Goal: Information Seeking & Learning: Learn about a topic

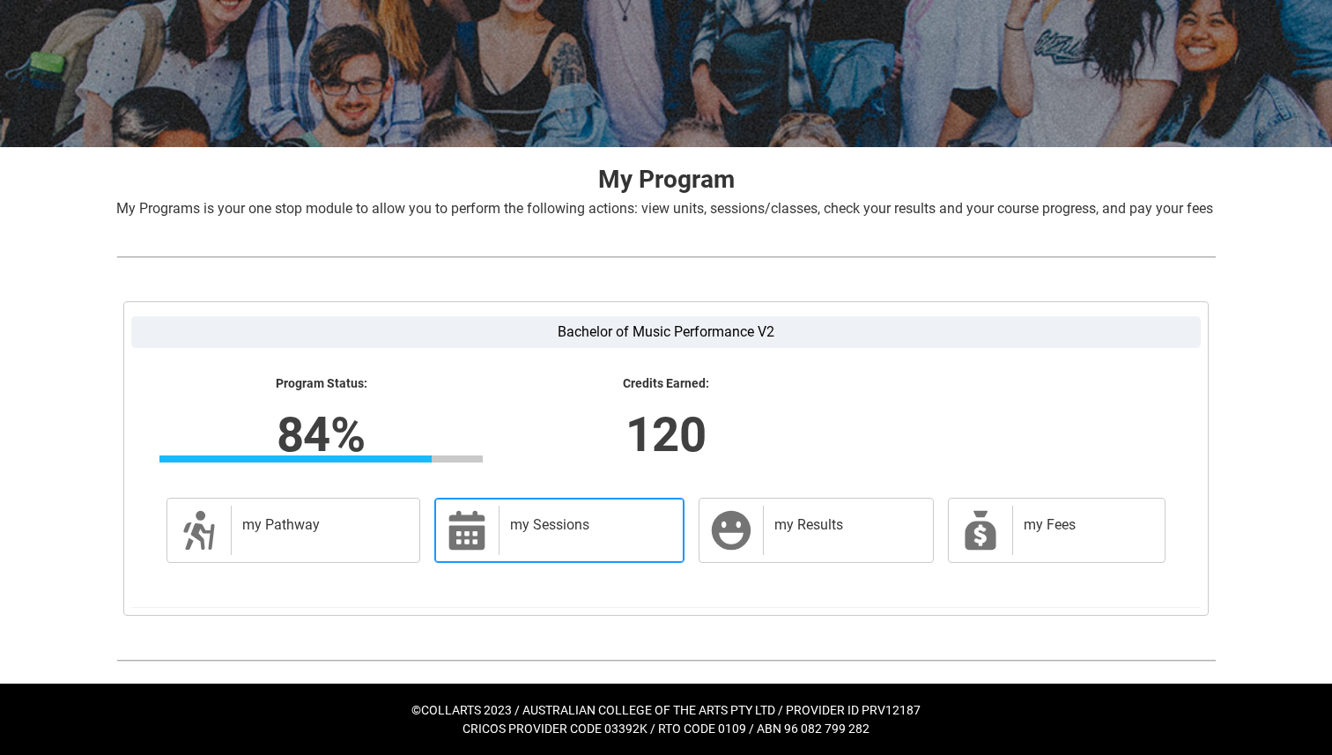
scroll to position [226, 0]
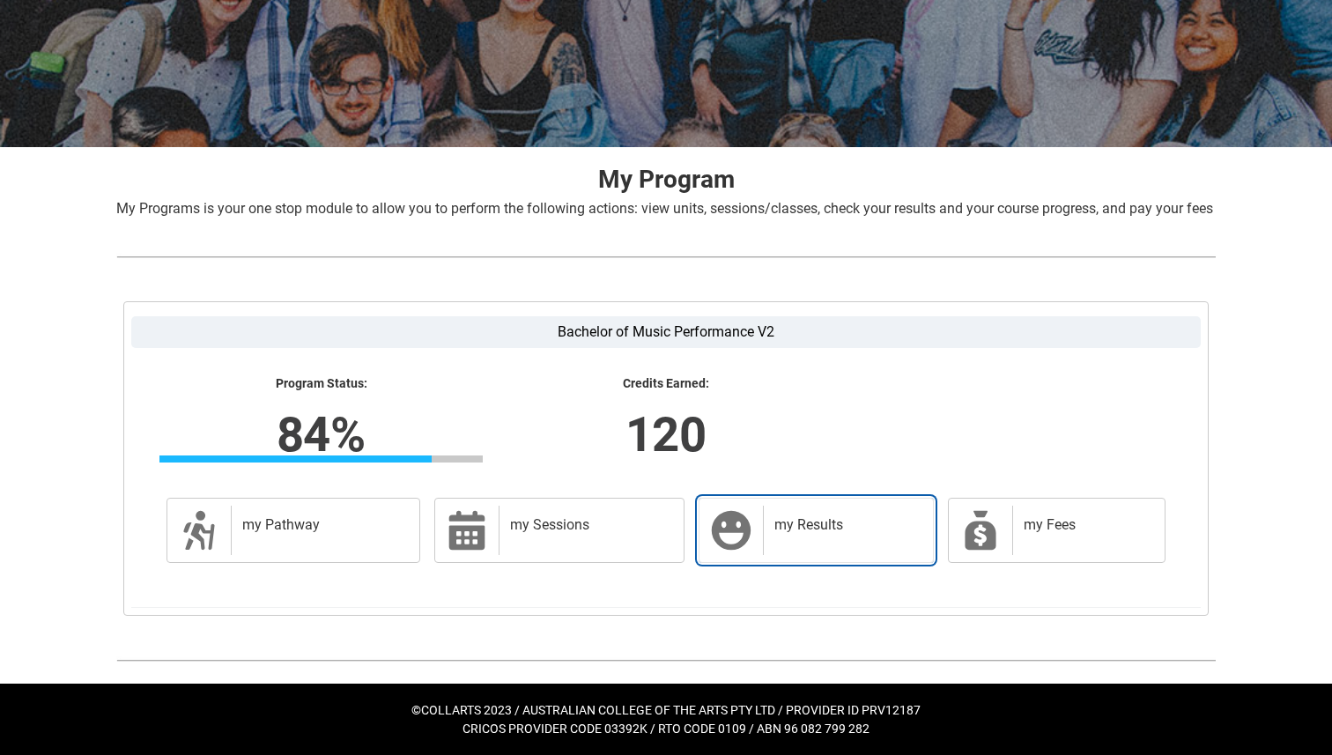
click at [805, 552] on div "my Results" at bounding box center [844, 530] width 163 height 49
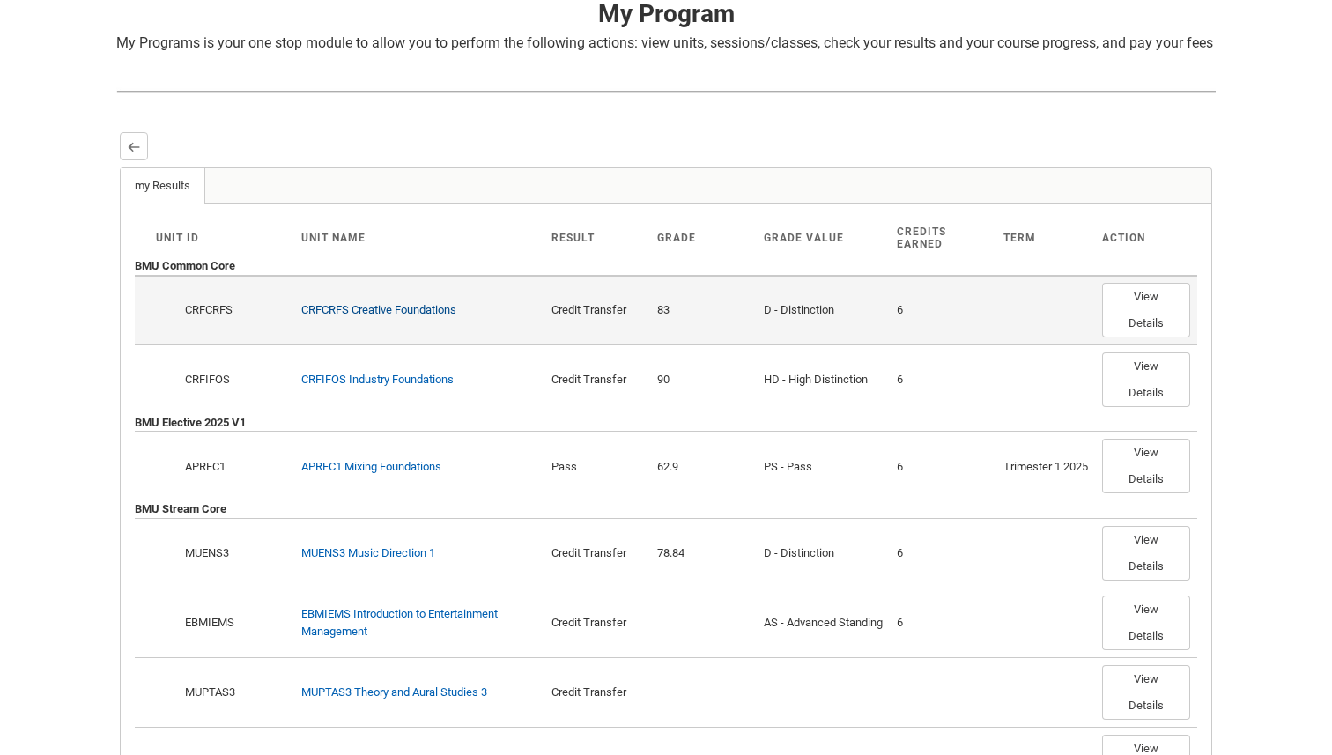
scroll to position [370, 0]
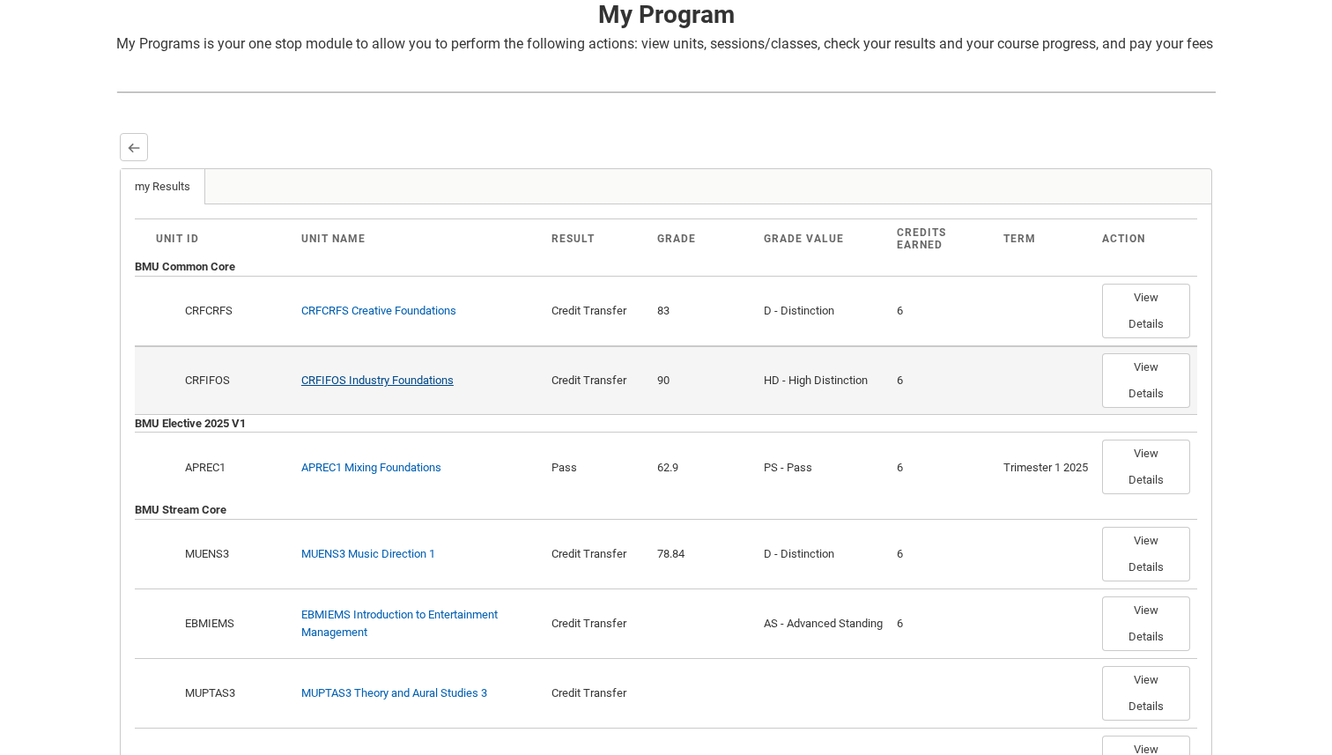
click at [426, 387] on link "CRFIFOS Industry Foundations" at bounding box center [377, 380] width 152 height 13
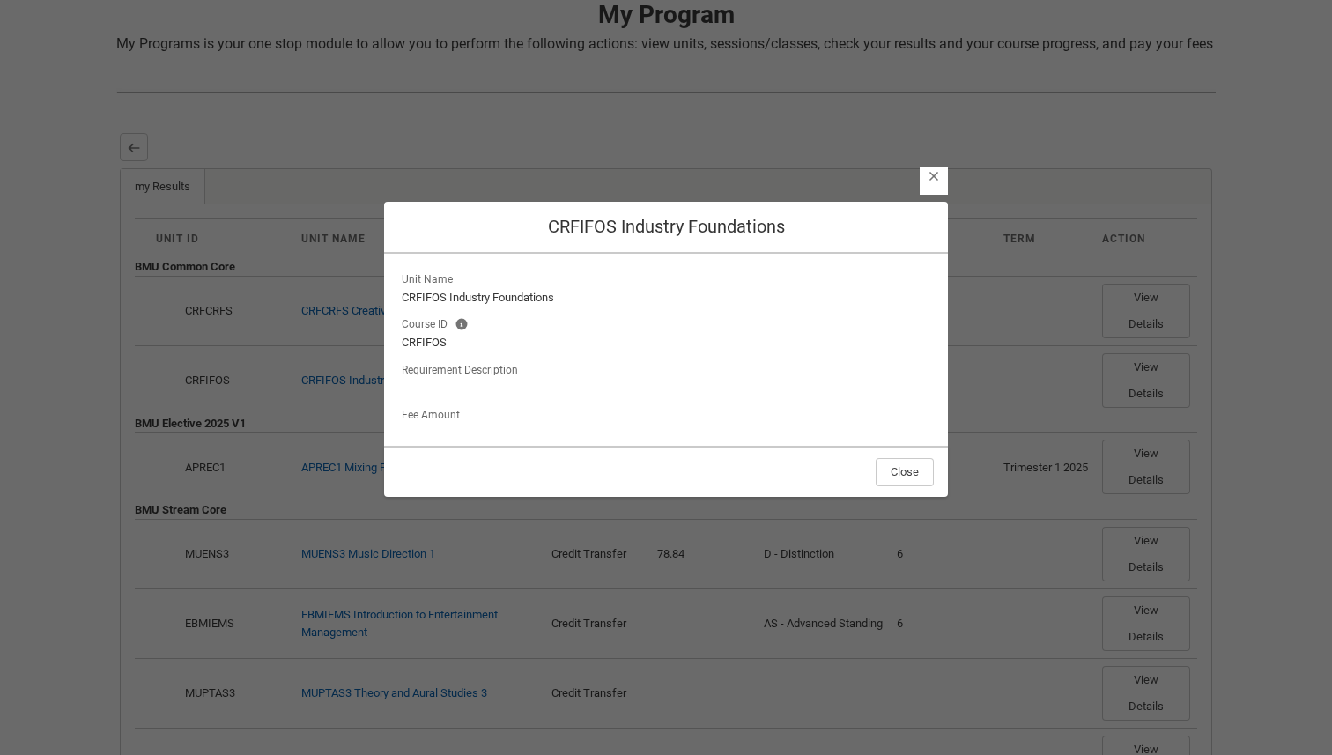
click at [912, 186] on div "Close CRFIFOS Industry Foundations Unit Name CRFIFOS Industry Foundations Cours…" at bounding box center [666, 363] width 564 height 755
click at [926, 186] on lightning-button-icon "Close" at bounding box center [934, 181] width 28 height 28
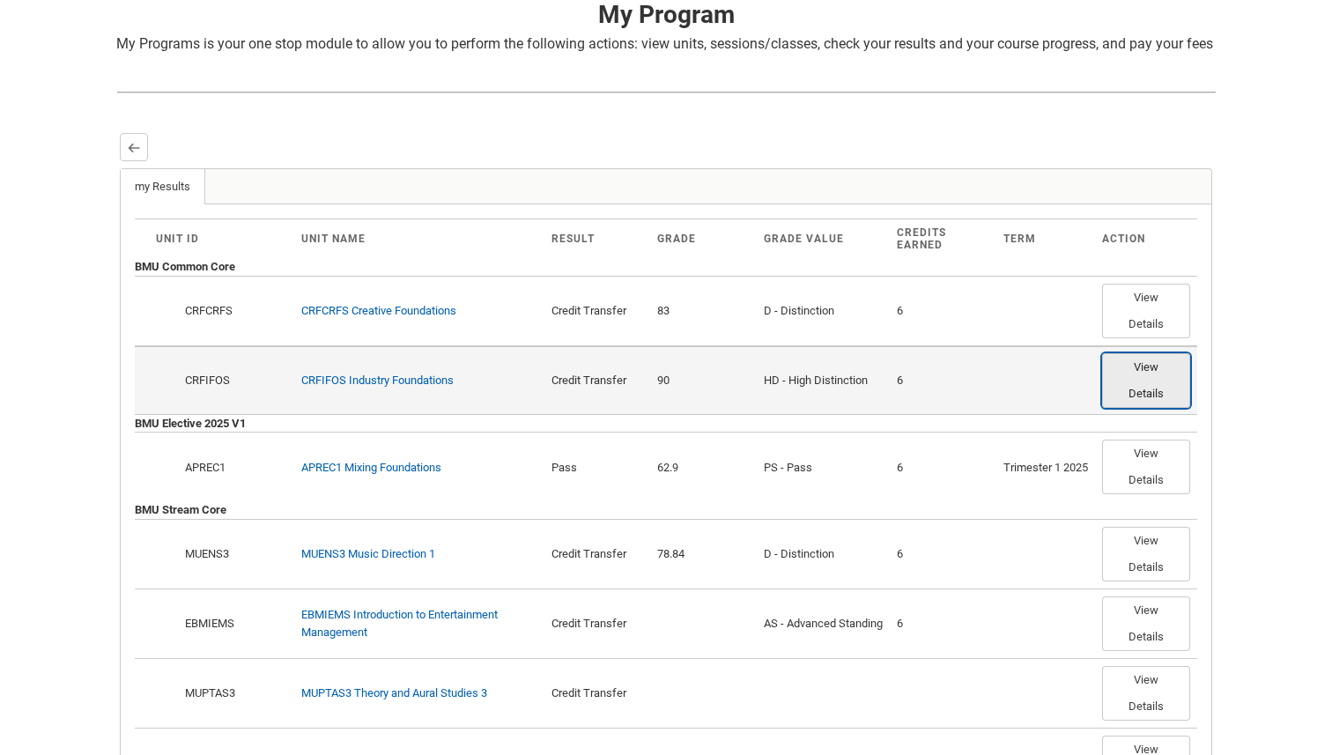
click at [1176, 401] on button "View Details" at bounding box center [1146, 380] width 88 height 55
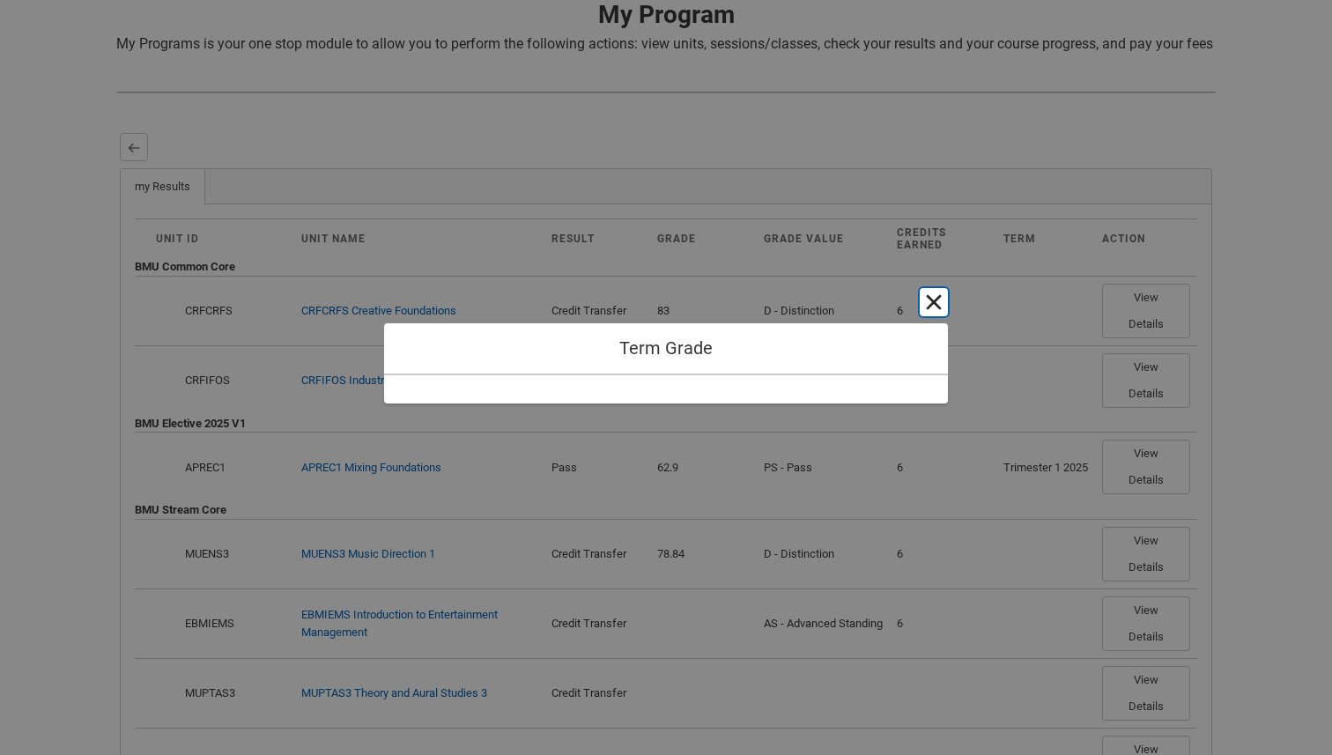
click at [927, 302] on button "Cancel and close" at bounding box center [934, 302] width 28 height 28
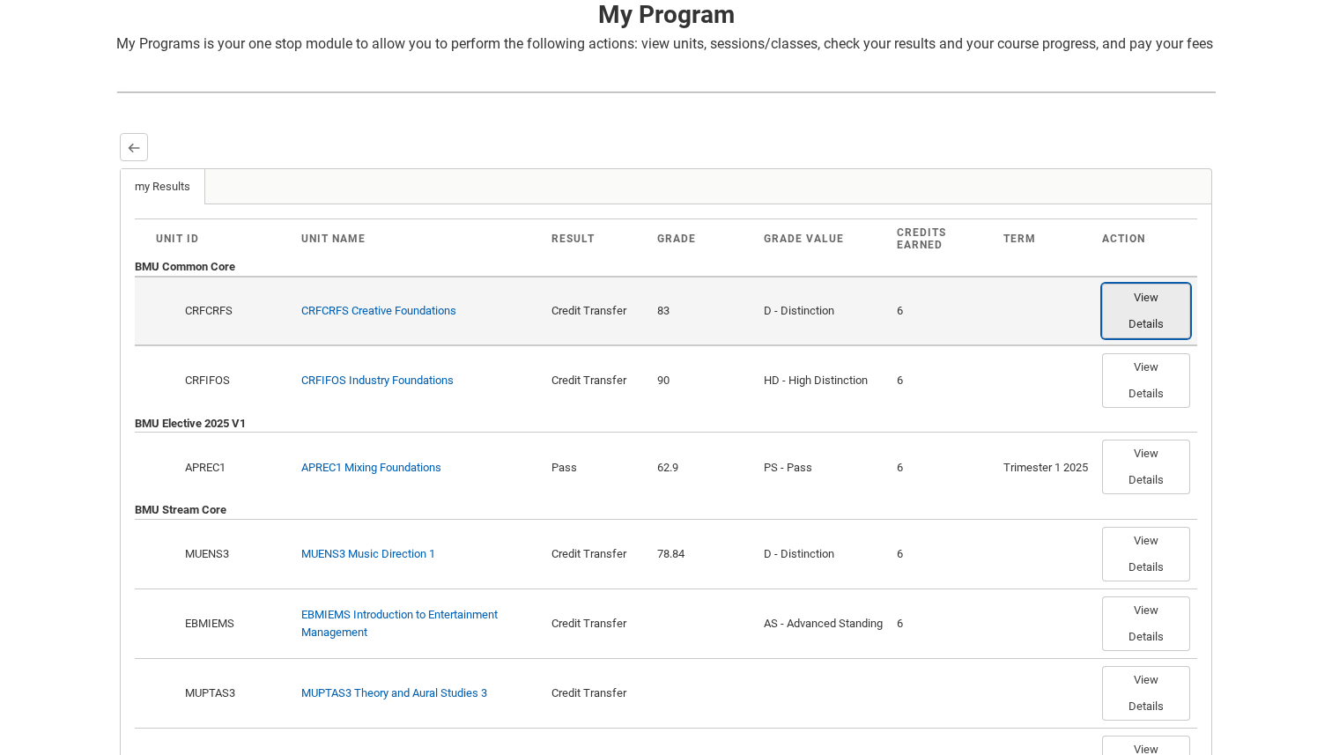
click at [1139, 310] on button "View Details" at bounding box center [1146, 311] width 88 height 55
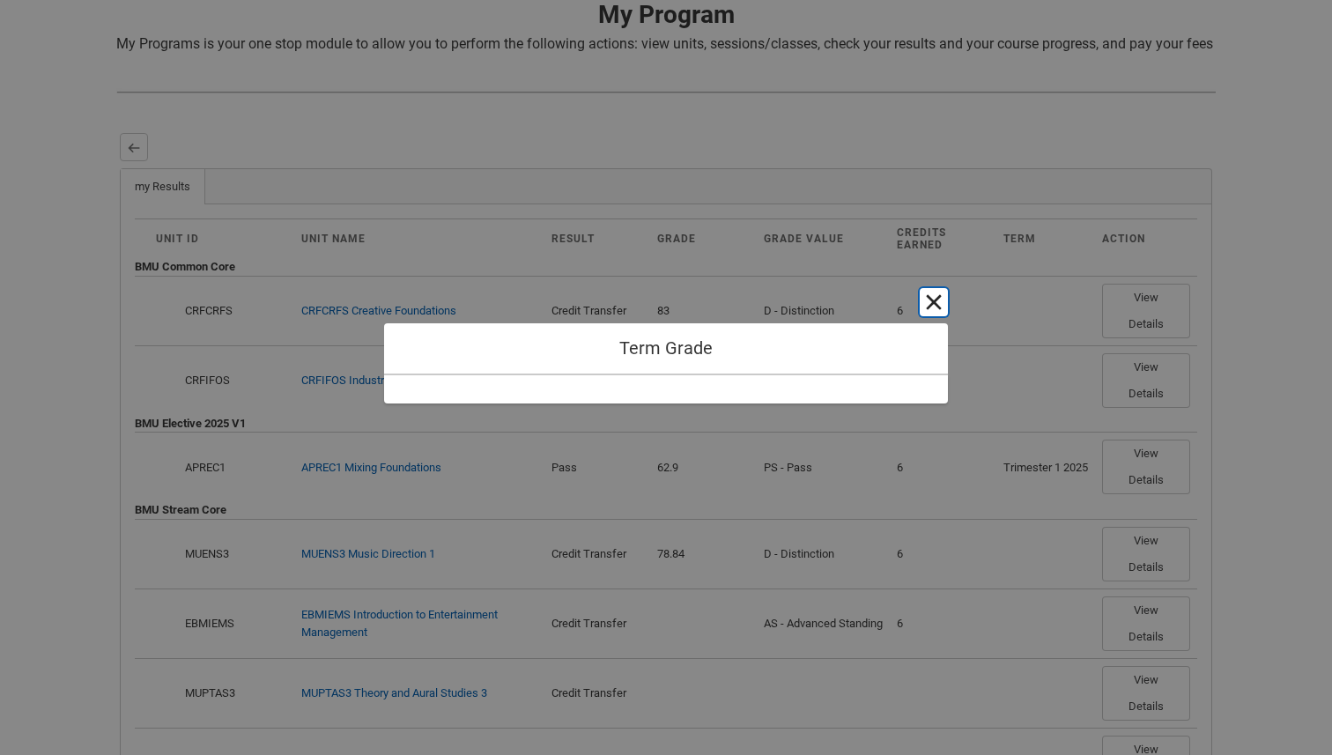
click at [940, 305] on button "Cancel and close" at bounding box center [934, 302] width 28 height 28
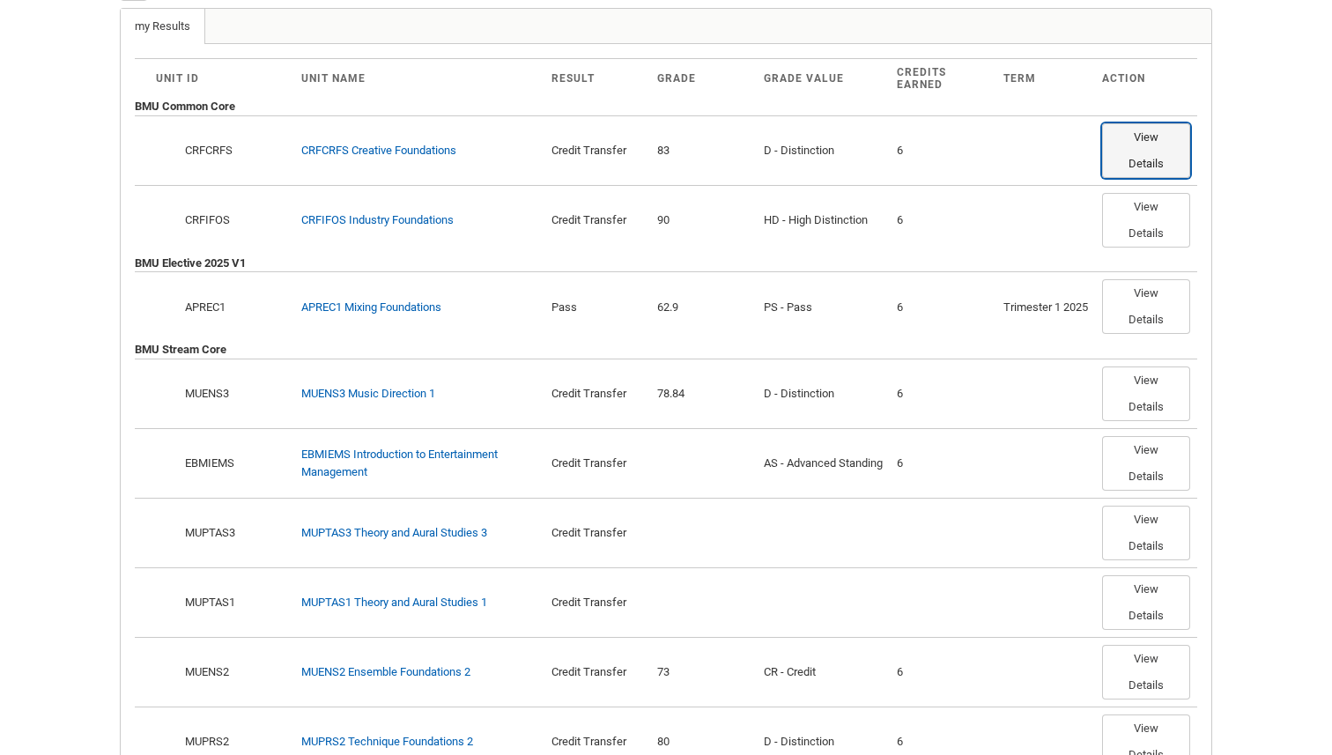
scroll to position [556, 0]
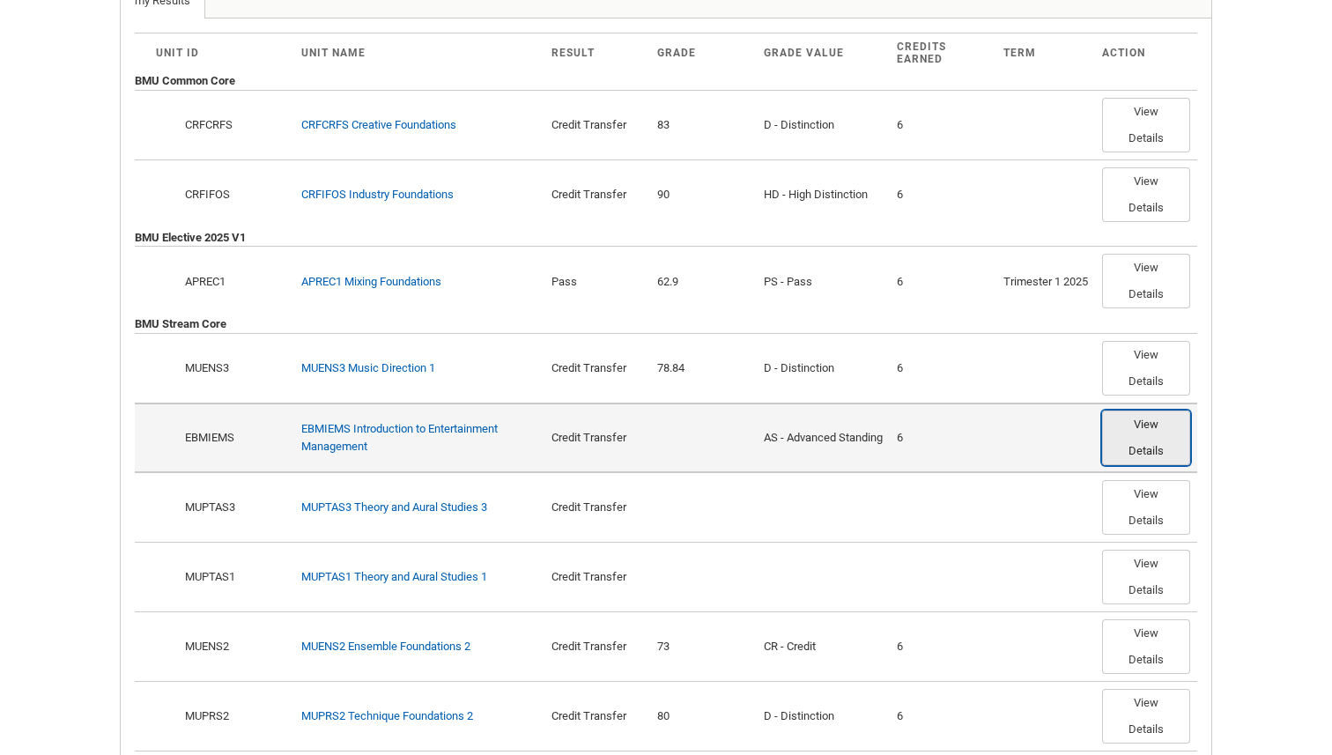
click at [1115, 445] on button "View Details" at bounding box center [1146, 438] width 88 height 55
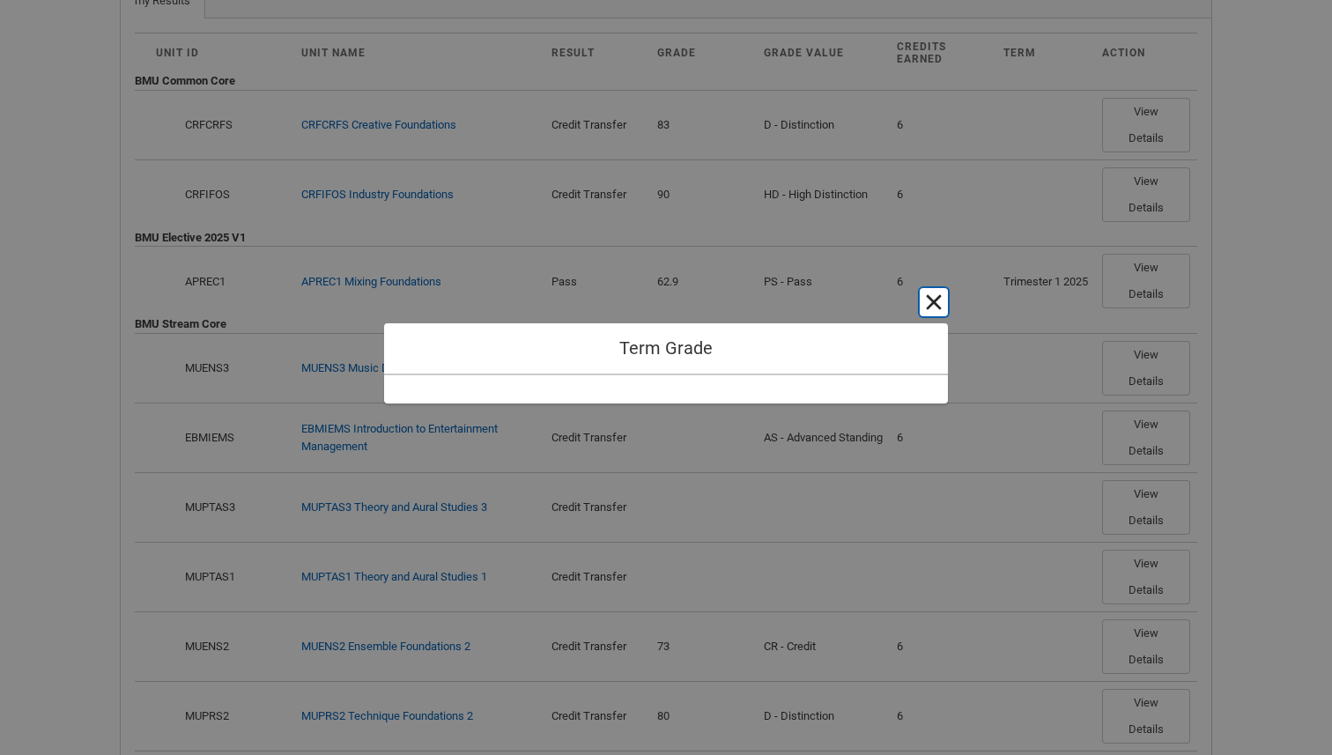
click at [933, 306] on button "Cancel and close" at bounding box center [934, 302] width 28 height 28
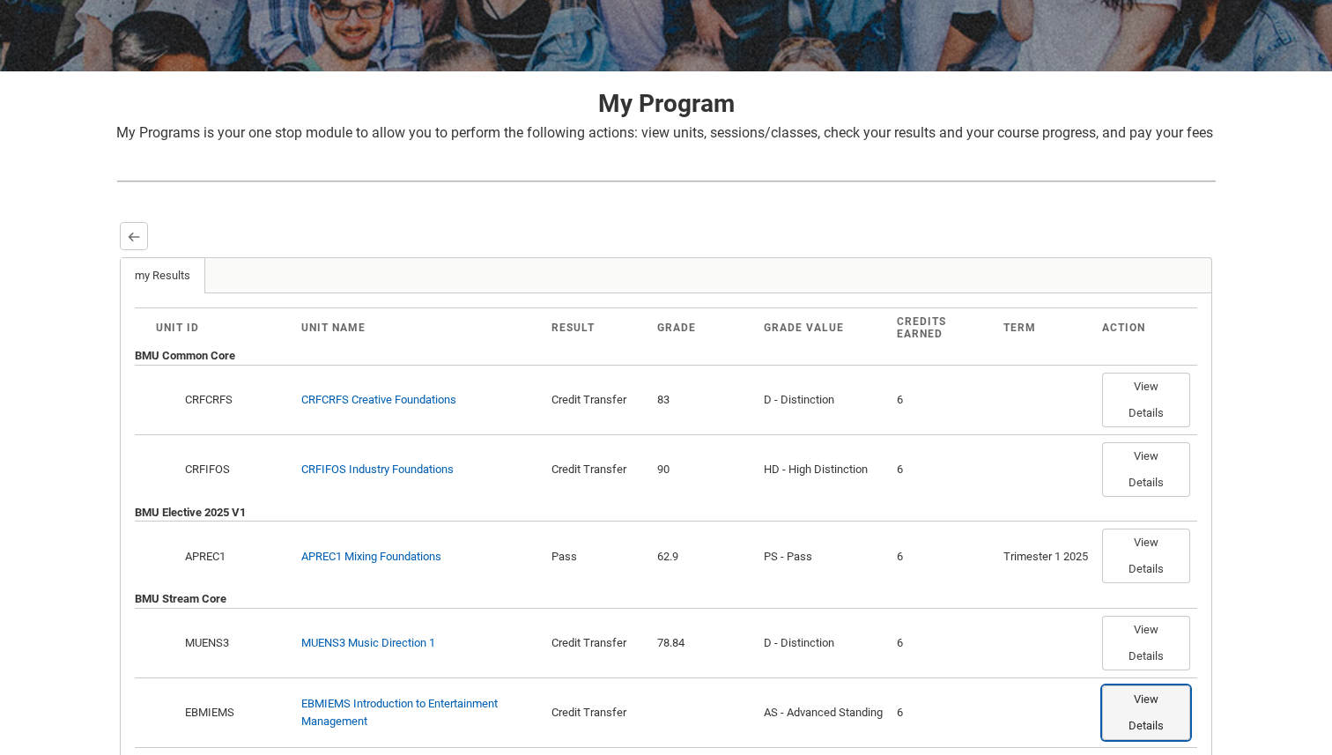
scroll to position [71, 0]
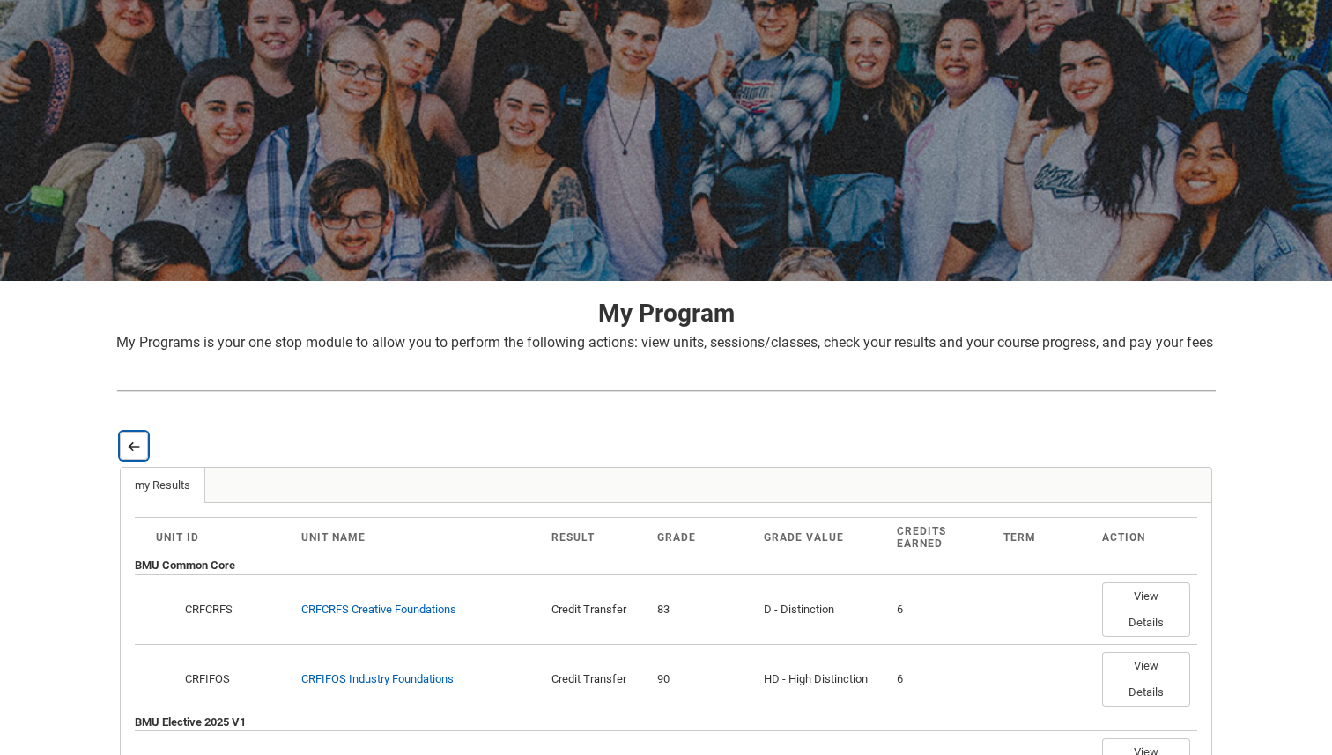
click at [135, 455] on button "Back" at bounding box center [134, 446] width 28 height 28
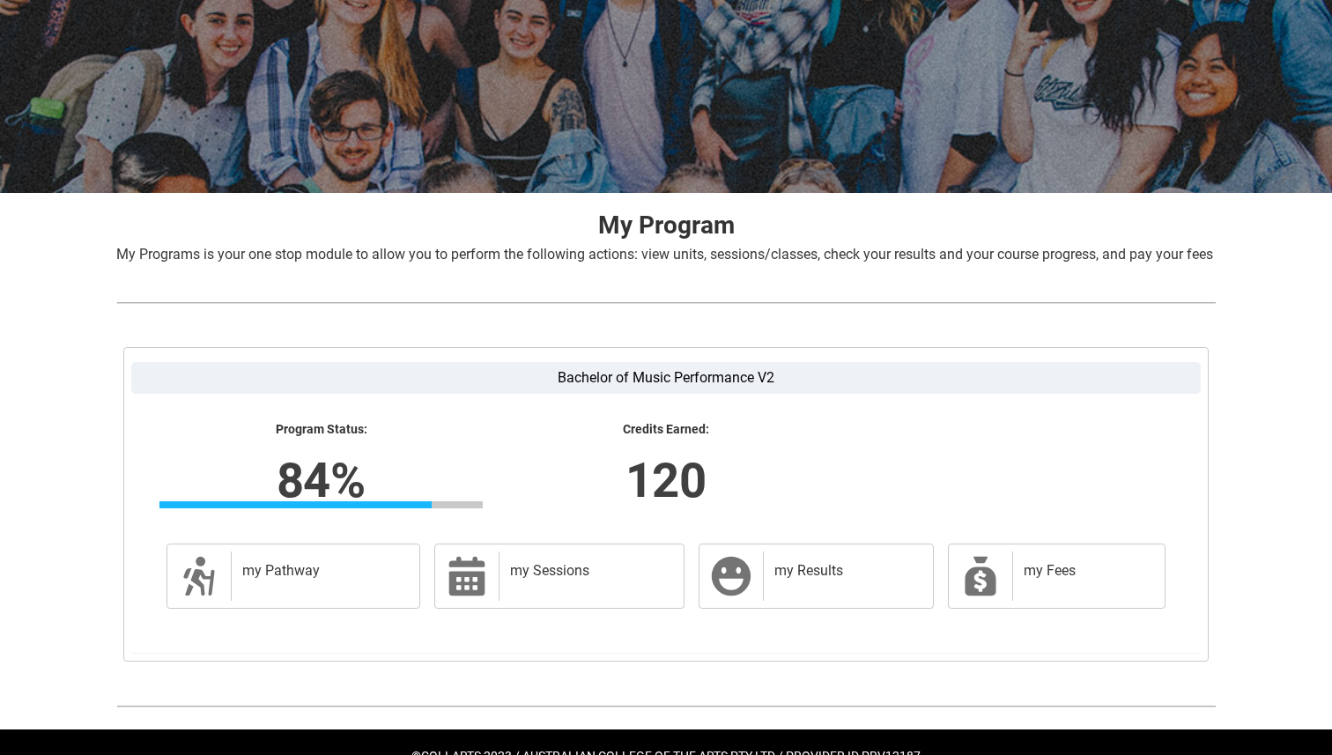
scroll to position [226, 0]
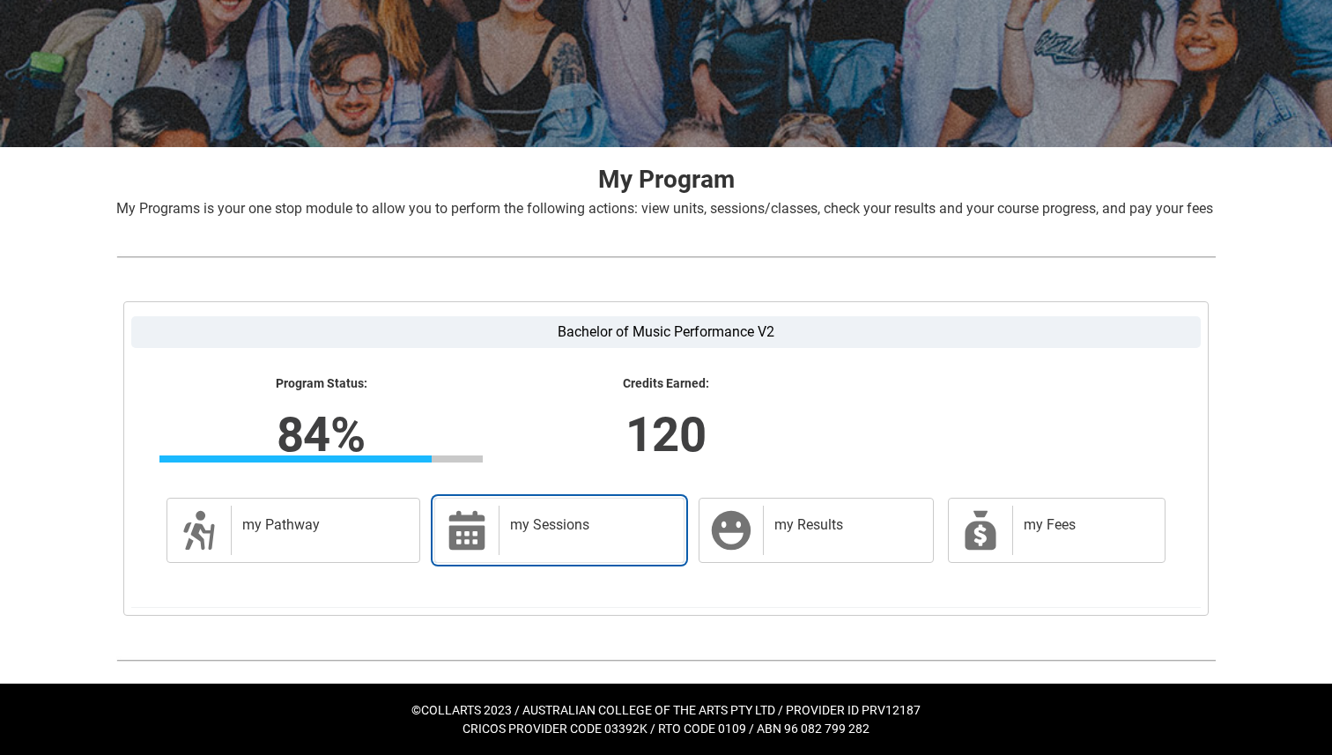
click at [510, 530] on h2 "my Sessions" at bounding box center [588, 525] width 156 height 18
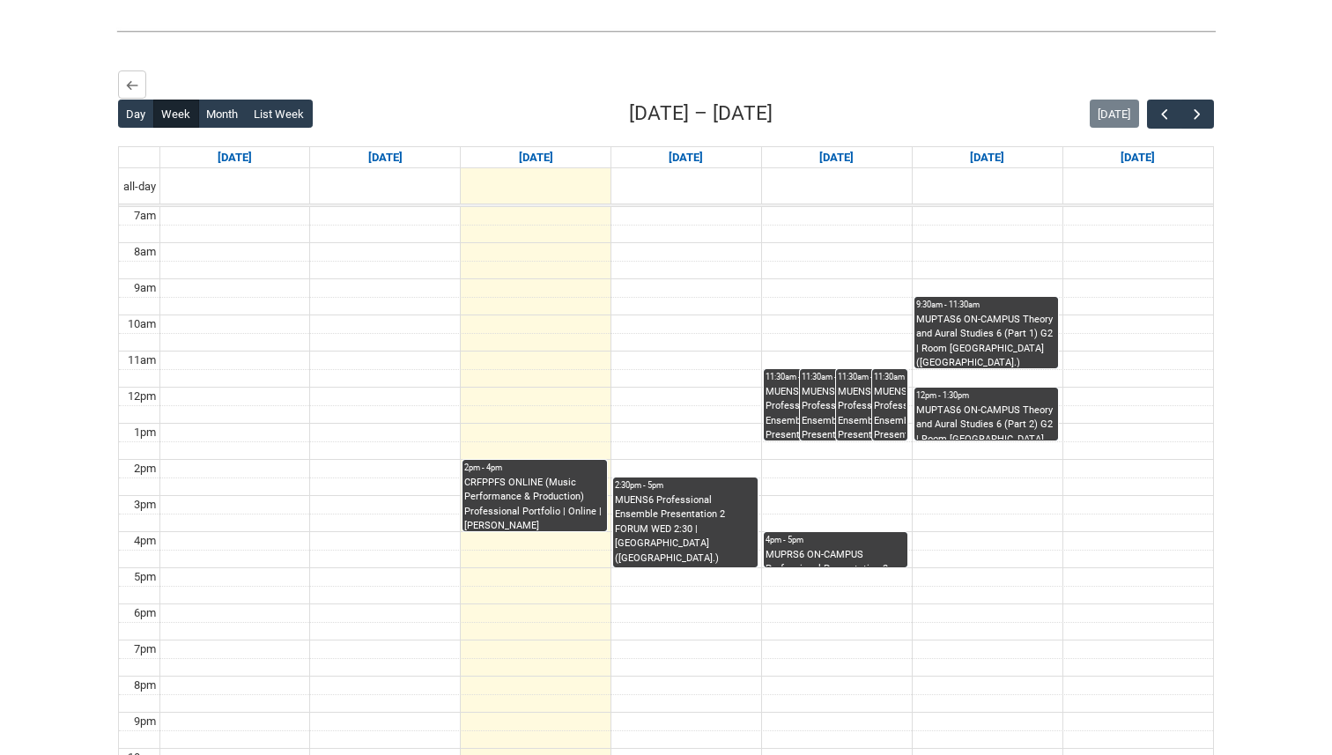
scroll to position [440, 0]
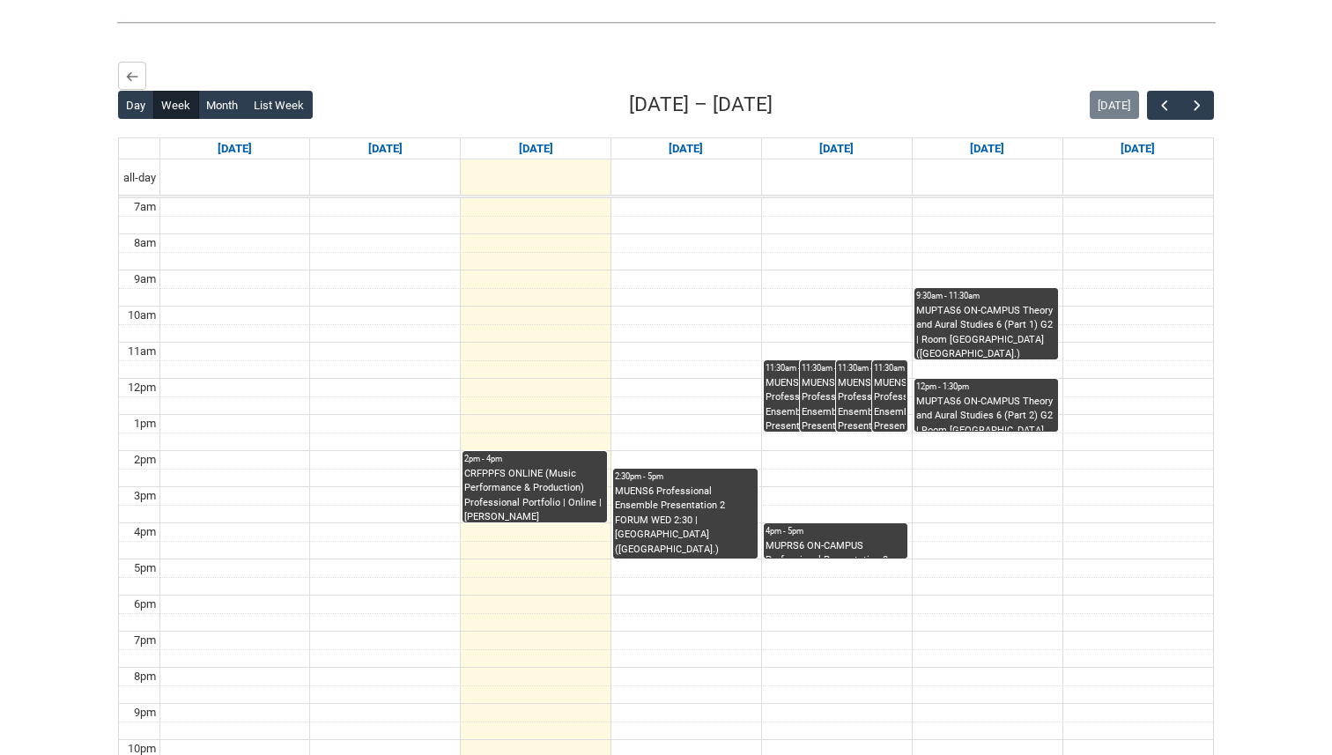
click at [559, 515] on div "CRFPPFS ONLINE (Music Performance & Production) Professional Portfolio | Online…" at bounding box center [534, 495] width 141 height 56
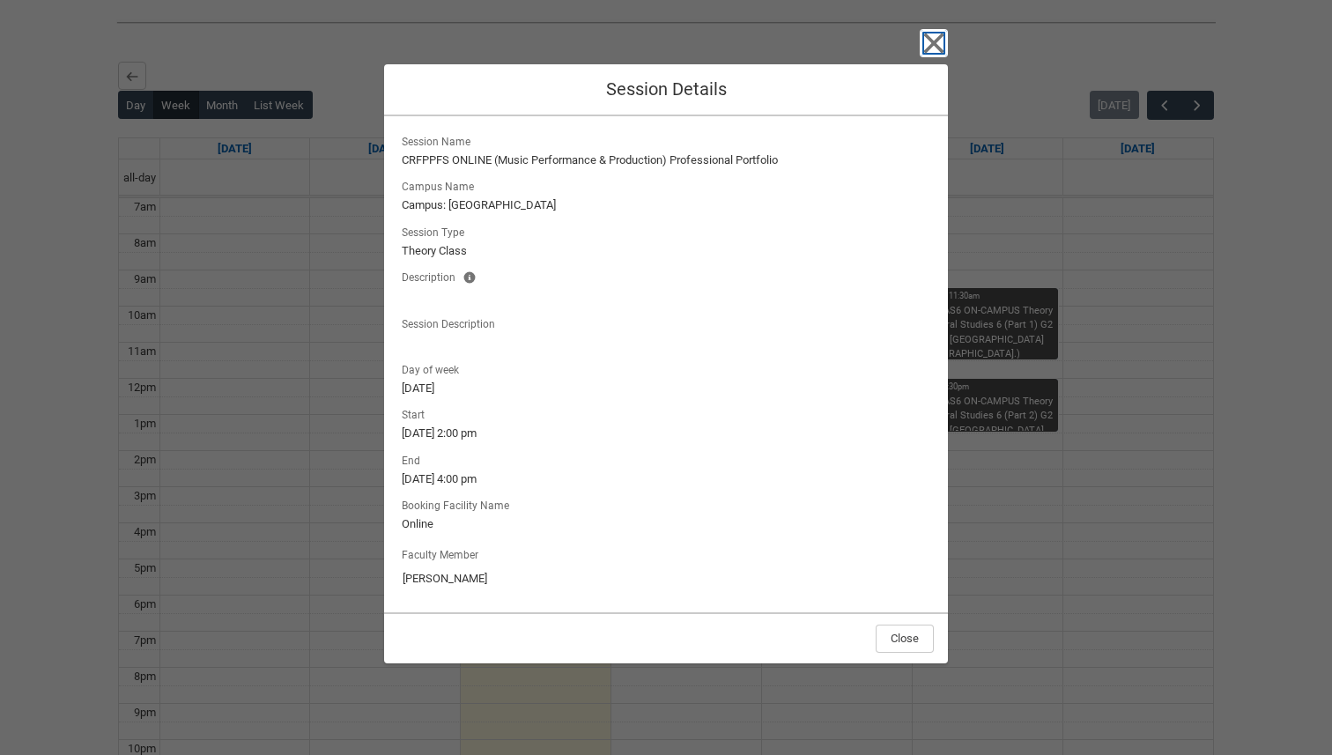
click at [939, 42] on icon "button" at bounding box center [934, 43] width 28 height 28
